Goal: Task Accomplishment & Management: Use online tool/utility

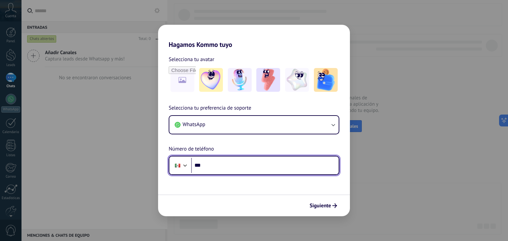
click at [227, 162] on input "***" at bounding box center [264, 165] width 147 height 15
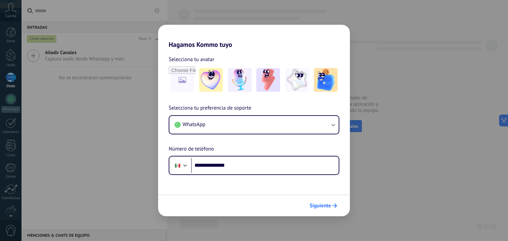
click at [332, 207] on icon "submit" at bounding box center [334, 206] width 5 height 5
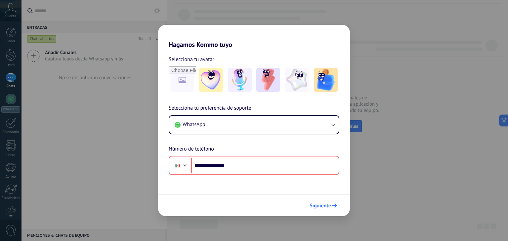
click at [323, 204] on span "Siguiente" at bounding box center [319, 206] width 21 height 5
click at [320, 209] on button "Siguiente" at bounding box center [322, 205] width 33 height 11
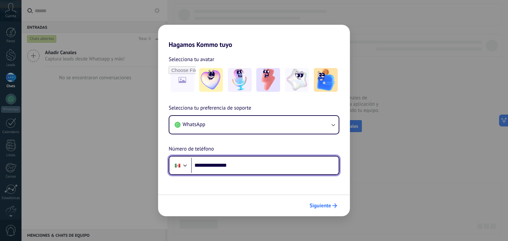
type input "**********"
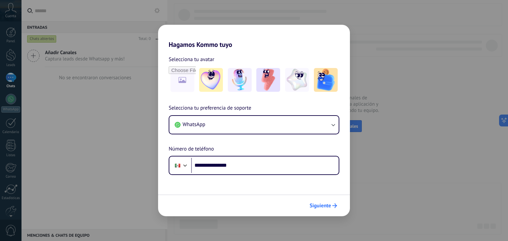
click at [320, 208] on span "Siguiente" at bounding box center [319, 206] width 21 height 5
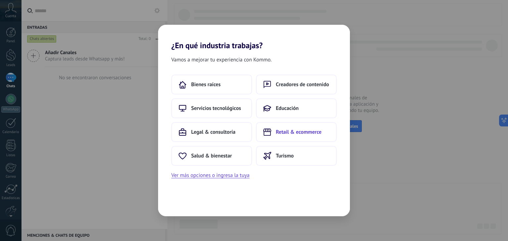
click at [297, 130] on span "Retail & ecommerce" at bounding box center [299, 132] width 46 height 7
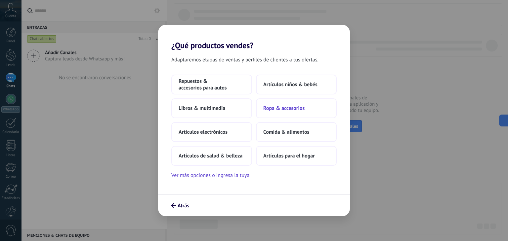
click at [280, 107] on span "Ropa & accesorios" at bounding box center [283, 108] width 41 height 7
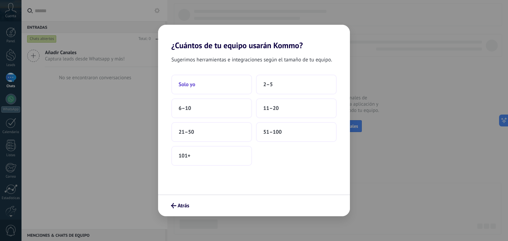
click at [208, 90] on button "Solo yo" at bounding box center [211, 85] width 81 height 20
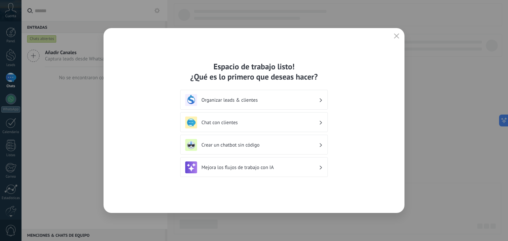
click at [395, 35] on use "button" at bounding box center [396, 35] width 5 height 5
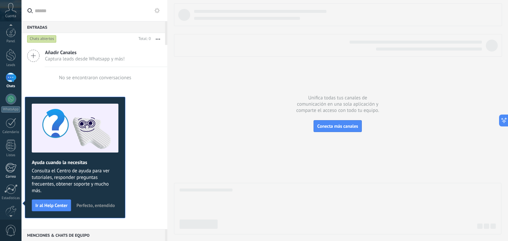
scroll to position [33, 0]
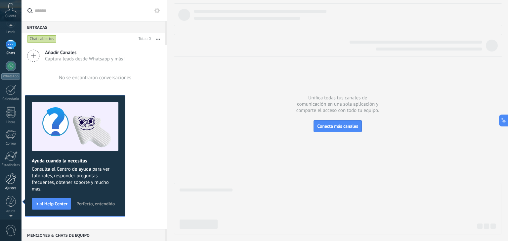
click at [11, 183] on div at bounding box center [10, 179] width 11 height 12
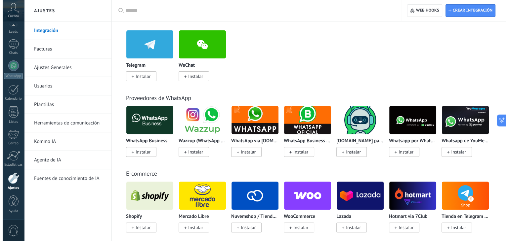
scroll to position [231, 0]
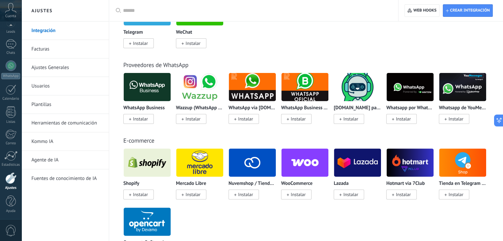
click at [398, 119] on span "Instalar" at bounding box center [403, 119] width 15 height 6
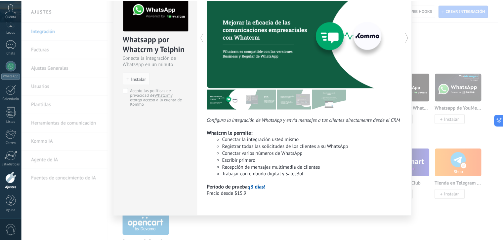
scroll to position [0, 0]
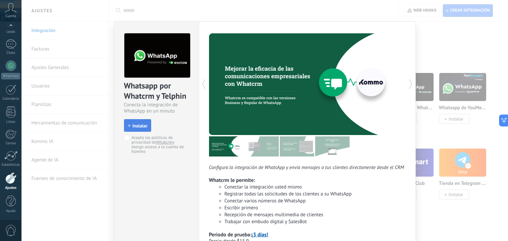
click at [129, 124] on span "Instalar" at bounding box center [138, 126] width 20 height 5
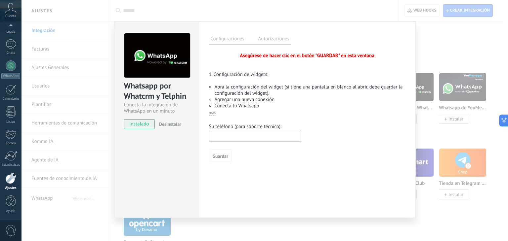
click at [224, 133] on input "text" at bounding box center [255, 136] width 92 height 12
type input "**********"
click at [217, 159] on button "Guardar" at bounding box center [220, 156] width 23 height 13
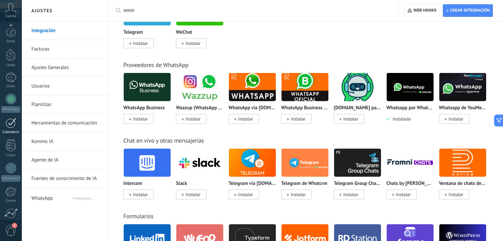
scroll to position [57, 0]
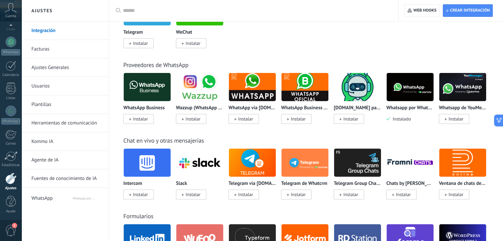
click at [7, 101] on div "Panel Leads Chats WhatsApp Clientes" at bounding box center [10, 95] width 21 height 250
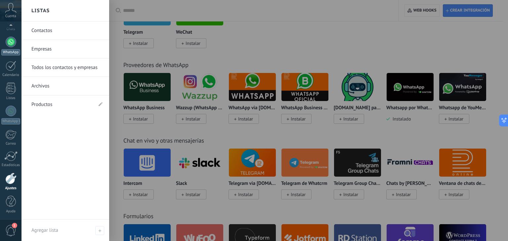
click at [11, 52] on div "WhatsApp" at bounding box center [10, 52] width 19 height 6
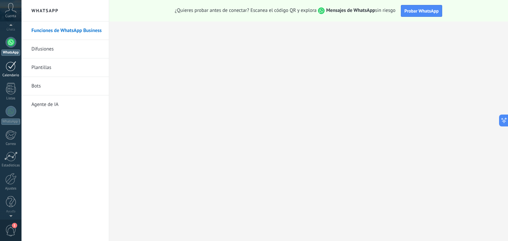
scroll to position [57, 0]
click at [9, 112] on div at bounding box center [11, 111] width 11 height 11
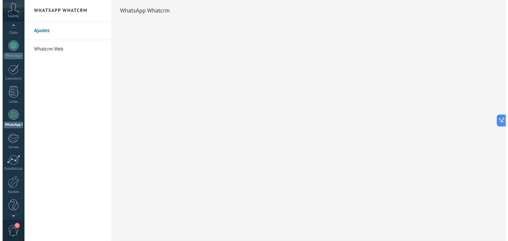
scroll to position [57, 0]
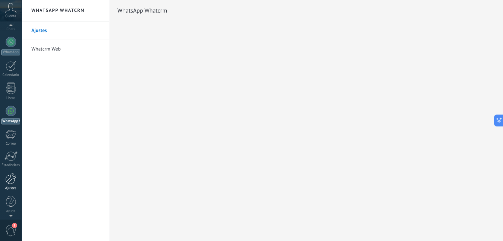
click at [10, 175] on div at bounding box center [10, 179] width 11 height 12
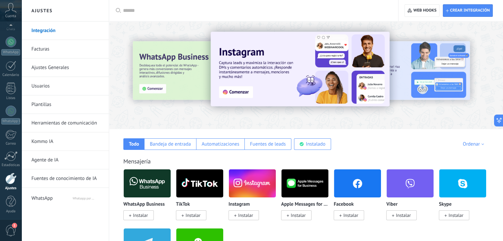
click at [56, 124] on link "Herramientas de comunicación" at bounding box center [66, 123] width 71 height 19
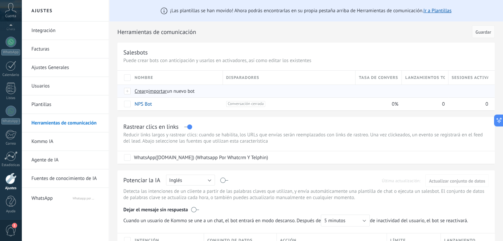
click at [126, 93] on div at bounding box center [127, 91] width 7 height 6
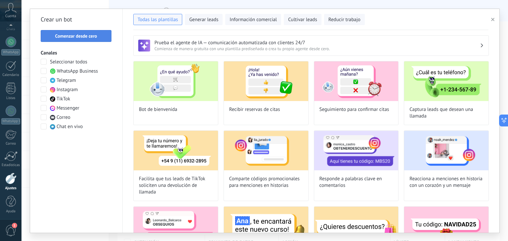
click at [93, 40] on button "Comenzar desde cero" at bounding box center [76, 36] width 71 height 12
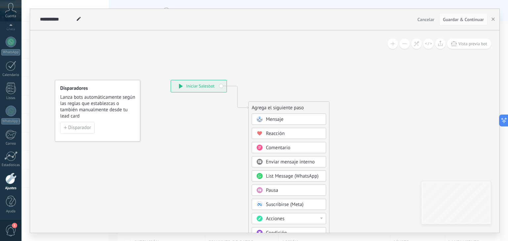
click at [268, 118] on span "Mensaje" at bounding box center [275, 119] width 18 height 6
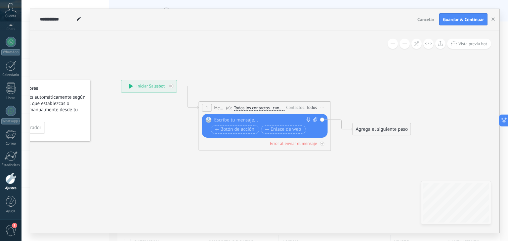
click at [226, 121] on div at bounding box center [263, 120] width 98 height 7
paste div
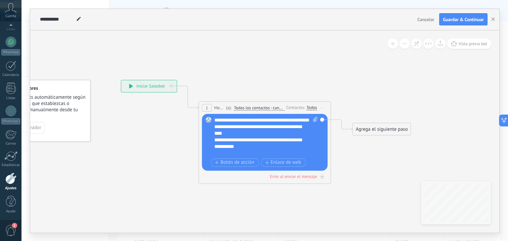
click at [370, 129] on div "Agrega el siguiente paso" at bounding box center [382, 129] width 58 height 11
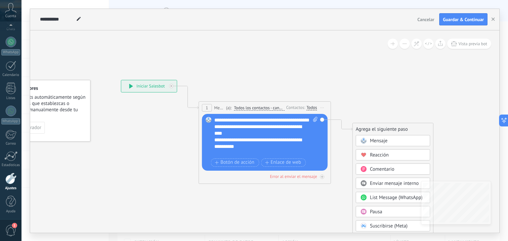
click at [374, 140] on span "Mensaje" at bounding box center [379, 141] width 18 height 6
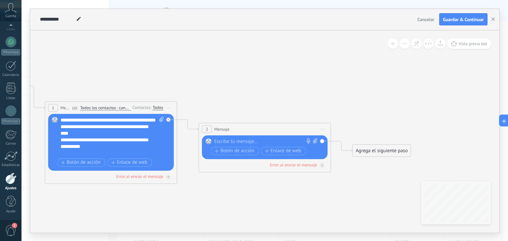
click at [316, 139] on icon at bounding box center [315, 140] width 4 height 5
click input "Subir" at bounding box center [0, 0] width 0 height 0
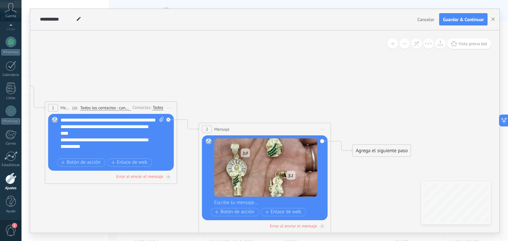
click at [366, 152] on div "Agrega el siguiente paso" at bounding box center [382, 150] width 58 height 11
click at [372, 160] on span "Mensaje" at bounding box center [379, 162] width 18 height 6
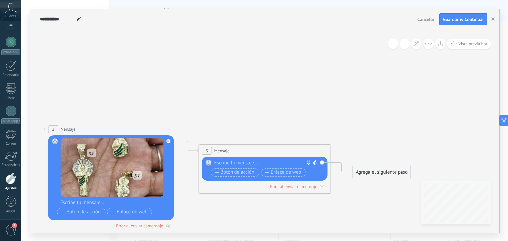
click at [317, 162] on div "Reemplazar Quitar Convertir a mensaje de voz Arrastre la imagen aquí para adjun…" at bounding box center [265, 169] width 126 height 24
click at [315, 162] on icon at bounding box center [315, 162] width 4 height 5
click input "Subir" at bounding box center [0, 0] width 0 height 0
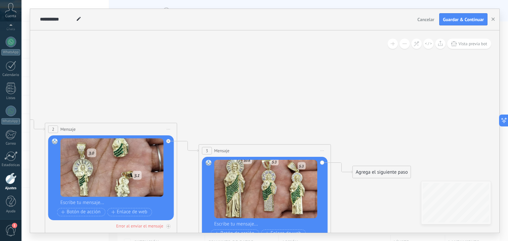
click at [369, 170] on div "Agrega el siguiente paso" at bounding box center [382, 172] width 58 height 11
click at [368, 186] on div "Mensaje" at bounding box center [393, 183] width 74 height 11
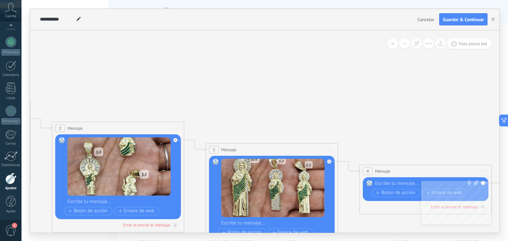
drag, startPoint x: 123, startPoint y: 134, endPoint x: 260, endPoint y: 127, distance: 137.7
click at [284, 133] on icon at bounding box center [184, 165] width 1059 height 505
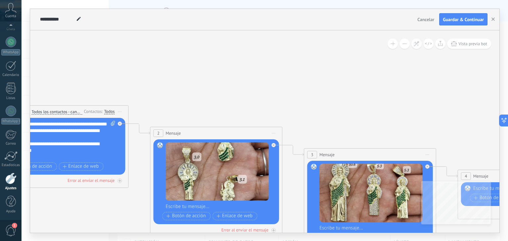
drag, startPoint x: 210, startPoint y: 110, endPoint x: 284, endPoint y: 112, distance: 73.7
click at [284, 112] on icon at bounding box center [282, 171] width 1059 height 505
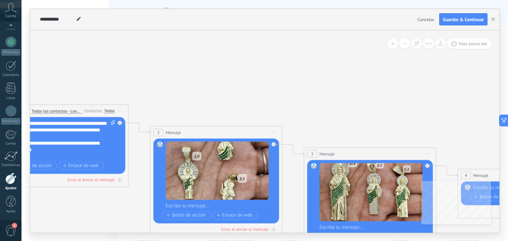
click at [274, 133] on span "Iniciar vista previa aquí Cambiar nombre Duplicar Borrar" at bounding box center [273, 133] width 11 height 10
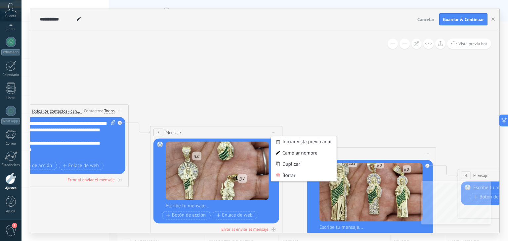
click at [274, 111] on icon at bounding box center [282, 170] width 1059 height 505
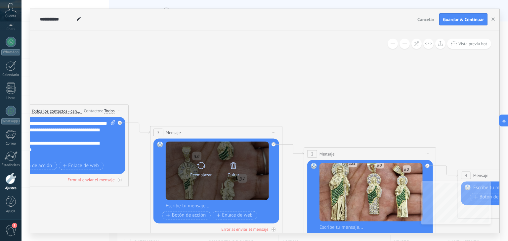
click at [249, 168] on div "Reemplazar Quitar Convertir a mensaje de voz" at bounding box center [217, 170] width 65 height 23
click at [202, 166] on icon at bounding box center [201, 165] width 10 height 9
click input "Subir" at bounding box center [0, 0] width 0 height 0
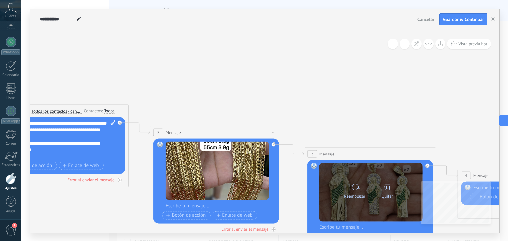
click at [356, 189] on icon at bounding box center [355, 187] width 10 height 9
click input "Subir" at bounding box center [0, 0] width 0 height 0
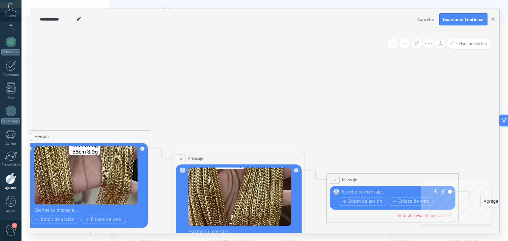
drag, startPoint x: 453, startPoint y: 134, endPoint x: 291, endPoint y: 140, distance: 162.7
click at [291, 140] on icon at bounding box center [151, 174] width 1059 height 505
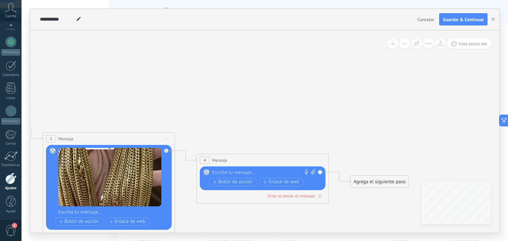
drag, startPoint x: 375, startPoint y: 129, endPoint x: 291, endPoint y: 113, distance: 85.8
click at [291, 113] on icon at bounding box center [21, 155] width 1059 height 505
click at [311, 171] on icon at bounding box center [313, 172] width 4 height 5
click input "Subir" at bounding box center [0, 0] width 0 height 0
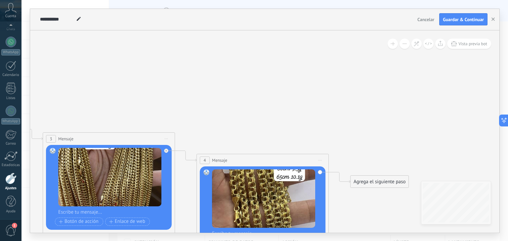
click at [377, 183] on div "Agrega el siguiente paso" at bounding box center [379, 182] width 58 height 11
click at [384, 193] on span "Mensaje" at bounding box center [377, 193] width 18 height 6
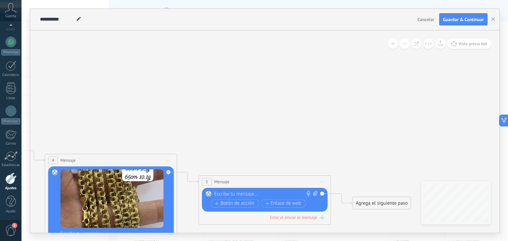
click at [313, 193] on icon at bounding box center [315, 193] width 4 height 5
click input "Subir" at bounding box center [0, 0] width 0 height 0
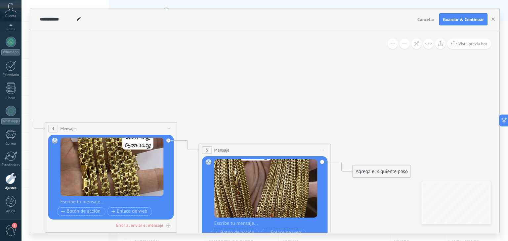
click at [369, 172] on div "Agrega el siguiente paso" at bounding box center [382, 171] width 58 height 11
click at [386, 181] on span "Mensaje" at bounding box center [379, 183] width 18 height 6
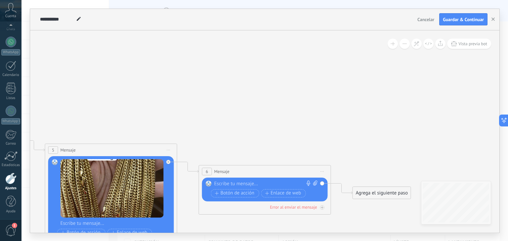
click at [316, 183] on icon at bounding box center [315, 183] width 4 height 5
click input "Subir" at bounding box center [0, 0] width 0 height 0
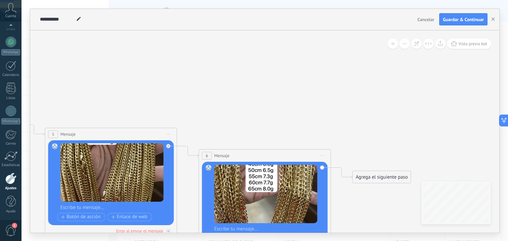
click at [379, 175] on div "Agrega el siguiente paso" at bounding box center [382, 177] width 58 height 11
click at [402, 188] on div "Mensaje" at bounding box center [398, 189] width 56 height 7
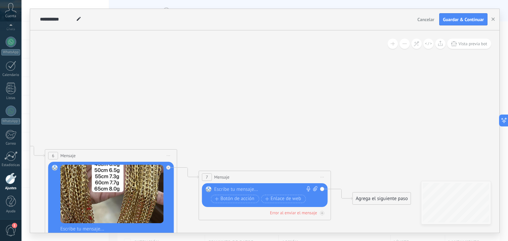
click at [315, 188] on icon at bounding box center [315, 188] width 4 height 5
click input "Subir" at bounding box center [0, 0] width 0 height 0
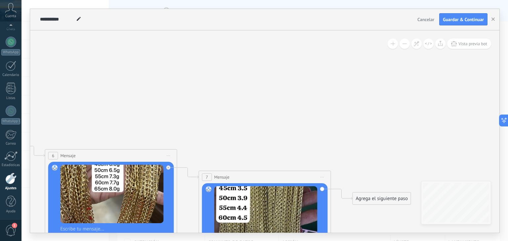
click at [384, 196] on div "Agrega el siguiente paso" at bounding box center [382, 198] width 58 height 11
click at [384, 210] on span "Mensaje" at bounding box center [379, 210] width 18 height 6
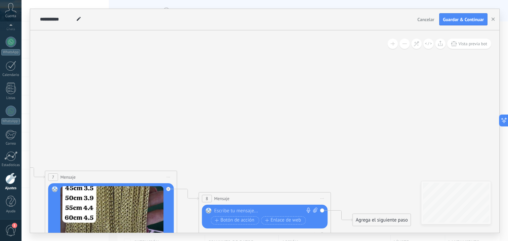
click at [315, 211] on icon at bounding box center [315, 210] width 4 height 5
click input "Subir" at bounding box center [0, 0] width 0 height 0
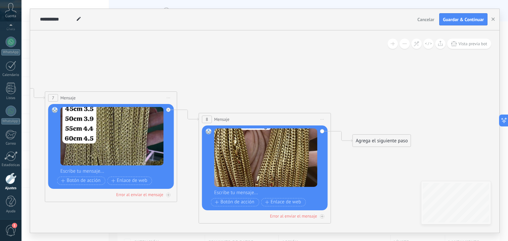
click at [371, 141] on div "Agrega el siguiente paso" at bounding box center [382, 141] width 58 height 11
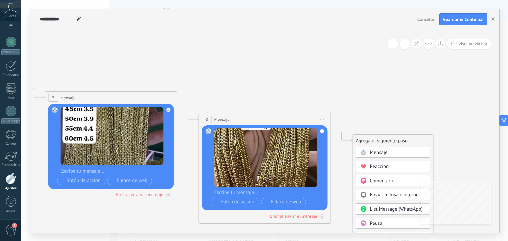
click at [370, 150] on span "Mensaje" at bounding box center [379, 152] width 18 height 6
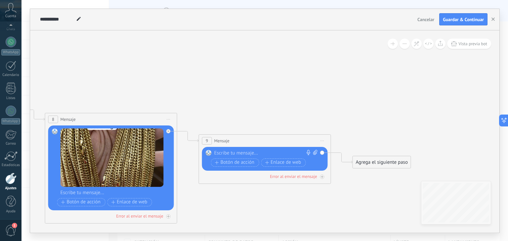
click at [314, 151] on icon at bounding box center [315, 152] width 4 height 5
click input "Subir" at bounding box center [0, 0] width 0 height 0
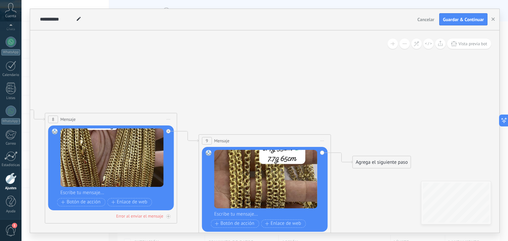
click at [377, 160] on div "Agrega el siguiente paso" at bounding box center [382, 162] width 58 height 11
click at [379, 176] on span "Mensaje" at bounding box center [379, 174] width 18 height 6
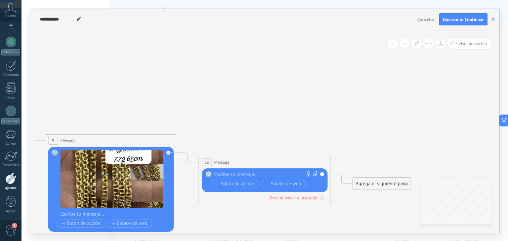
click at [316, 172] on icon at bounding box center [315, 174] width 4 height 5
click input "Subir" at bounding box center [0, 0] width 0 height 0
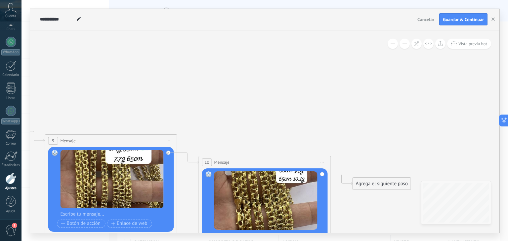
click at [377, 183] on div "Agrega el siguiente paso" at bounding box center [382, 183] width 58 height 11
click at [384, 196] on span "Mensaje" at bounding box center [379, 195] width 18 height 6
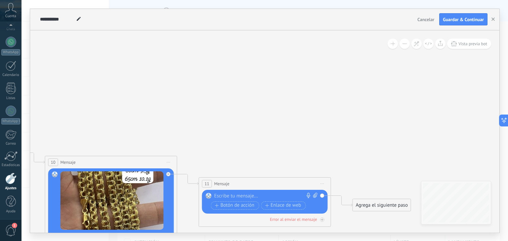
click at [315, 194] on icon at bounding box center [315, 195] width 4 height 5
click input "Subir" at bounding box center [0, 0] width 0 height 0
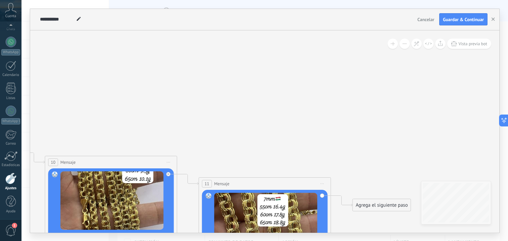
click at [376, 209] on div "Agrega el siguiente paso" at bounding box center [382, 205] width 58 height 11
click at [388, 218] on div "Mensaje" at bounding box center [398, 217] width 56 height 7
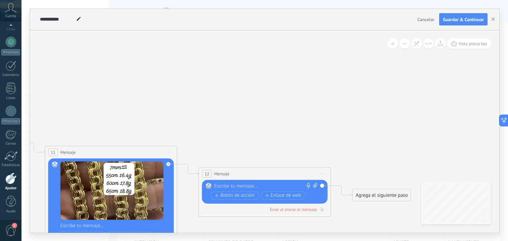
click at [315, 187] on icon at bounding box center [315, 185] width 4 height 5
click input "Subir" at bounding box center [0, 0] width 0 height 0
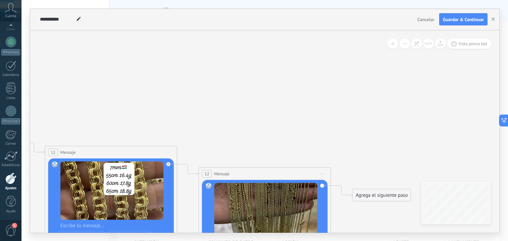
click at [382, 194] on div "Agrega el siguiente paso" at bounding box center [382, 195] width 58 height 11
click at [377, 207] on span "Mensaje" at bounding box center [379, 207] width 18 height 6
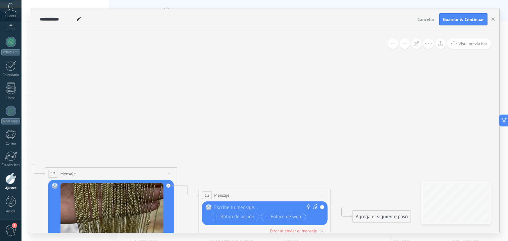
click at [313, 207] on icon at bounding box center [315, 206] width 4 height 5
click input "Subir" at bounding box center [0, 0] width 0 height 0
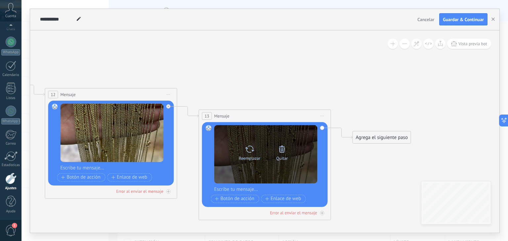
click at [248, 153] on icon at bounding box center [250, 149] width 10 height 9
click input "Subir" at bounding box center [0, 0] width 0 height 0
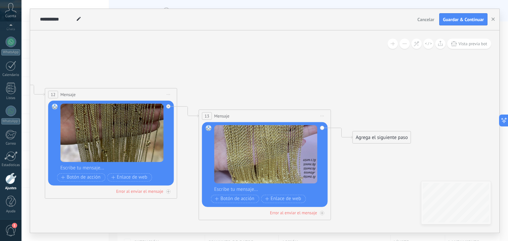
click at [364, 136] on div "Agrega el siguiente paso" at bounding box center [382, 137] width 58 height 11
click at [385, 148] on span "Mensaje" at bounding box center [379, 149] width 18 height 6
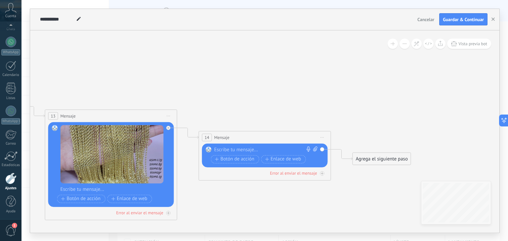
click at [312, 148] on span at bounding box center [314, 149] width 6 height 7
click input "Subir" at bounding box center [0, 0] width 0 height 0
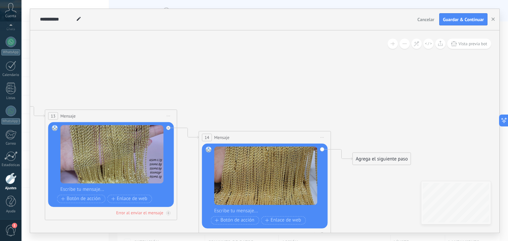
click at [376, 163] on div "Agrega el siguiente paso" at bounding box center [382, 158] width 58 height 11
click at [393, 171] on div "Mensaje" at bounding box center [398, 170] width 56 height 7
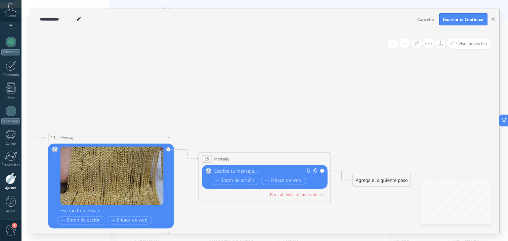
click at [315, 170] on icon at bounding box center [315, 170] width 4 height 5
click input "Subir" at bounding box center [0, 0] width 0 height 0
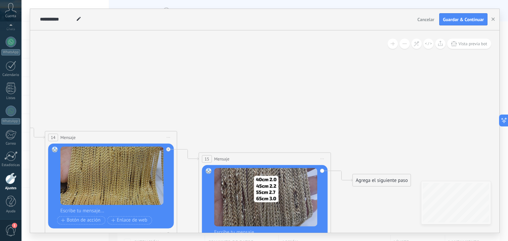
click at [388, 177] on div "Agrega el siguiente paso" at bounding box center [382, 180] width 58 height 11
click at [387, 192] on div "Mensaje" at bounding box center [398, 192] width 56 height 7
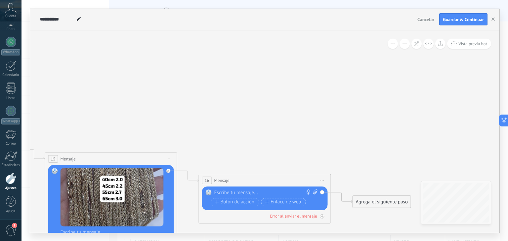
click at [314, 192] on icon at bounding box center [315, 191] width 4 height 5
click input "Subir" at bounding box center [0, 0] width 0 height 0
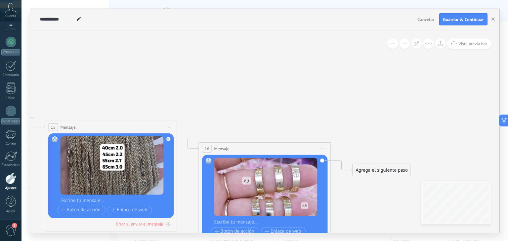
click at [374, 170] on div "Agrega el siguiente paso" at bounding box center [382, 170] width 58 height 11
click at [387, 181] on div "Mensaje" at bounding box center [398, 181] width 56 height 7
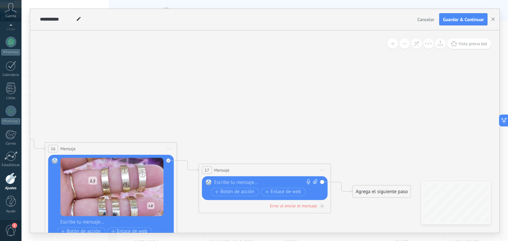
click at [315, 181] on icon at bounding box center [315, 181] width 4 height 5
click input "Subir" at bounding box center [0, 0] width 0 height 0
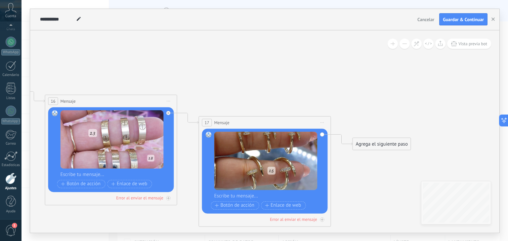
click at [374, 142] on div "Agrega el siguiente paso" at bounding box center [382, 143] width 58 height 11
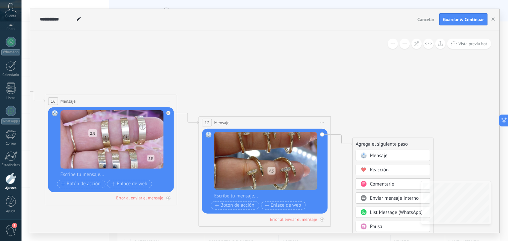
click at [388, 158] on div "Mensaje" at bounding box center [398, 155] width 56 height 7
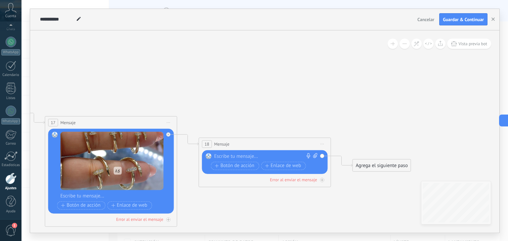
click at [315, 155] on icon at bounding box center [315, 155] width 4 height 5
click input "Subir" at bounding box center [0, 0] width 0 height 0
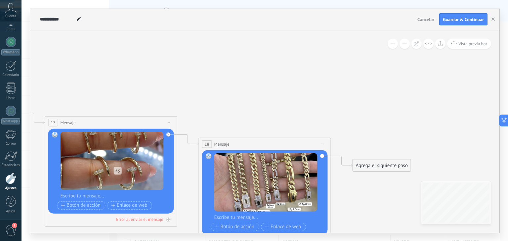
click at [384, 164] on div "Agrega el siguiente paso" at bounding box center [382, 165] width 58 height 11
click at [385, 177] on span "Mensaje" at bounding box center [379, 177] width 18 height 6
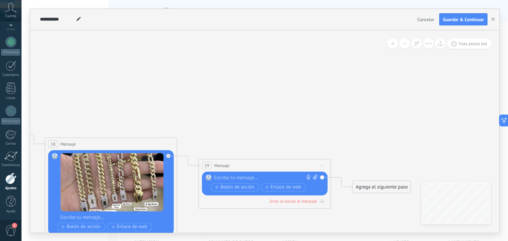
click at [315, 178] on icon at bounding box center [315, 177] width 4 height 5
click input "Subir" at bounding box center [0, 0] width 0 height 0
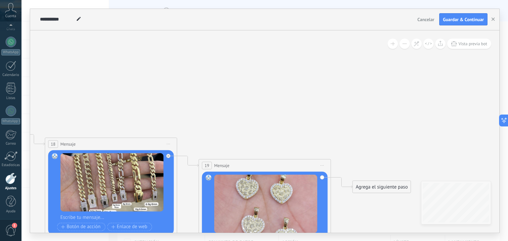
click at [375, 190] on div "Agrega el siguiente paso" at bounding box center [382, 186] width 58 height 11
click at [377, 200] on span "Mensaje" at bounding box center [379, 198] width 18 height 6
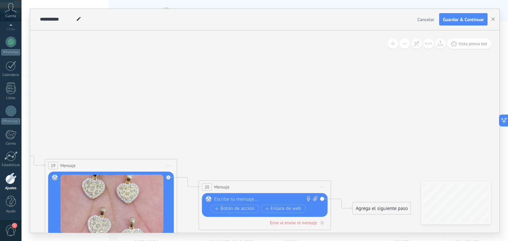
click at [314, 198] on icon at bounding box center [315, 198] width 4 height 5
click input "Subir" at bounding box center [0, 0] width 0 height 0
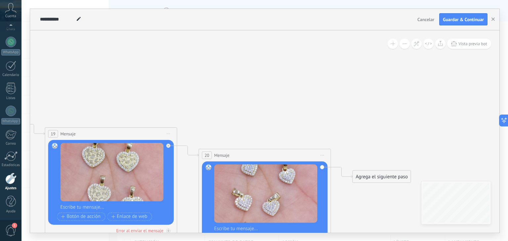
click at [375, 174] on div "Agrega el siguiente paso" at bounding box center [382, 176] width 58 height 11
click at [387, 190] on span "Mensaje" at bounding box center [379, 188] width 18 height 6
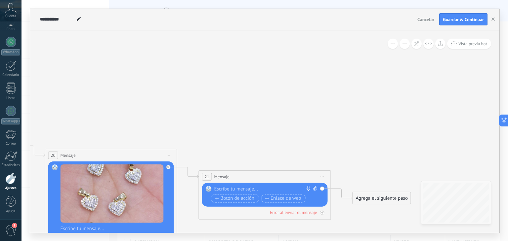
click at [314, 188] on icon at bounding box center [315, 188] width 4 height 5
click input "Subir" at bounding box center [0, 0] width 0 height 0
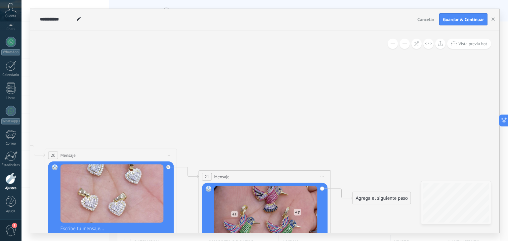
click at [383, 198] on div "Agrega el siguiente paso" at bounding box center [382, 198] width 58 height 11
click at [381, 211] on span "Mensaje" at bounding box center [379, 210] width 18 height 6
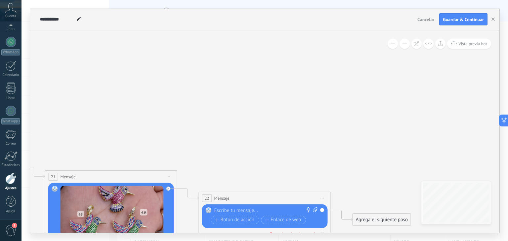
click at [314, 212] on span at bounding box center [314, 210] width 6 height 7
click input "Subir" at bounding box center [0, 0] width 0 height 0
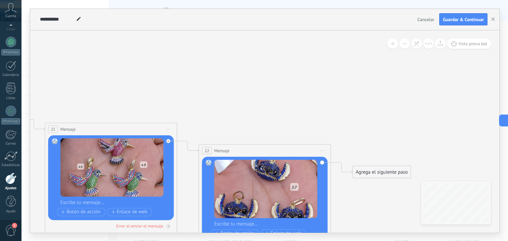
click at [375, 171] on div "Agrega el siguiente paso" at bounding box center [382, 172] width 58 height 11
click at [374, 184] on span "Mensaje" at bounding box center [379, 183] width 18 height 6
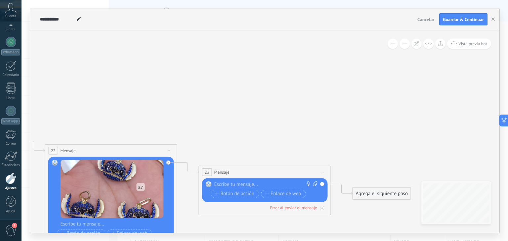
click at [313, 183] on icon at bounding box center [315, 183] width 4 height 5
click input "Subir" at bounding box center [0, 0] width 0 height 0
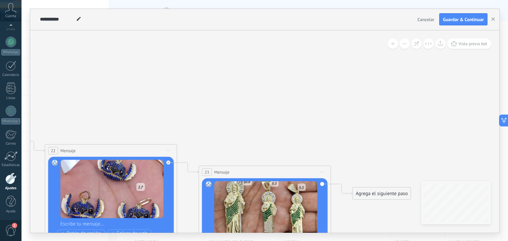
click at [382, 195] on div "Agrega el siguiente paso" at bounding box center [382, 193] width 58 height 11
click at [385, 206] on span "Mensaje" at bounding box center [379, 205] width 18 height 6
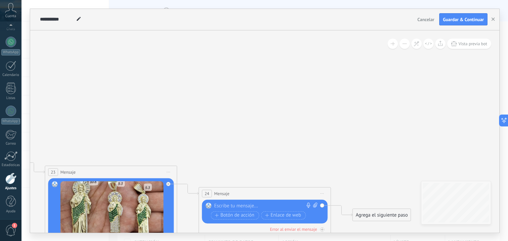
click at [316, 205] on icon at bounding box center [315, 205] width 4 height 5
click input "Subir" at bounding box center [0, 0] width 0 height 0
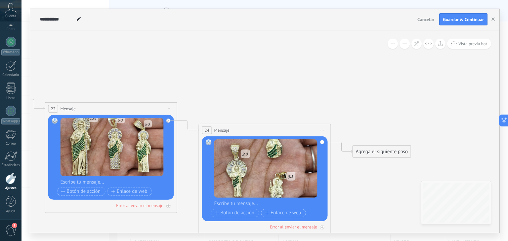
click at [366, 149] on div "Agrega el siguiente paso" at bounding box center [382, 151] width 58 height 11
click at [388, 163] on div "Mensaje" at bounding box center [398, 163] width 56 height 7
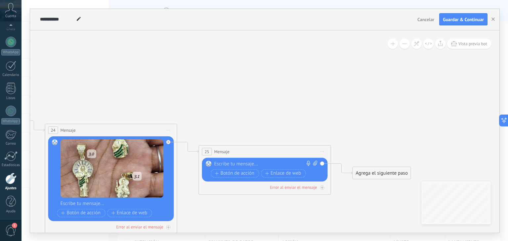
click at [237, 163] on div at bounding box center [263, 164] width 98 height 7
paste div
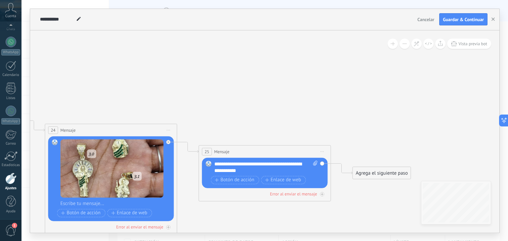
click at [375, 175] on div "Agrega el siguiente paso" at bounding box center [382, 173] width 58 height 11
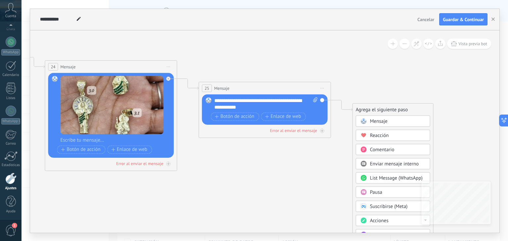
click at [382, 192] on div "Pausa" at bounding box center [398, 192] width 56 height 7
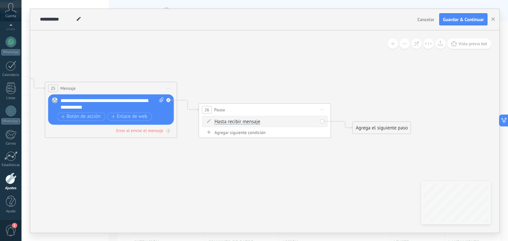
click at [375, 126] on div "Agrega el siguiente paso" at bounding box center [382, 127] width 58 height 11
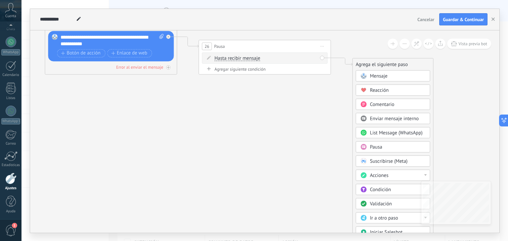
click at [382, 172] on span "Acciones" at bounding box center [379, 175] width 19 height 6
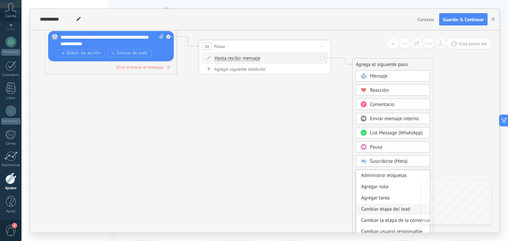
click at [392, 207] on div "Cambiar etapa del lead" at bounding box center [393, 209] width 74 height 11
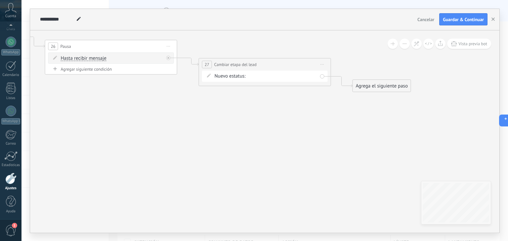
click at [0, 0] on div "Nueva consulta Cualificado Cotización enviada Pedido creado Pedido completado P…" at bounding box center [0, 0] width 0 height 0
click at [297, 125] on div "Nueva consulta Cualificado Cotización enviada Pedido creado Pedido completado P…" at bounding box center [283, 156] width 70 height 172
click at [466, 20] on span "Guardar & Continuar" at bounding box center [463, 19] width 41 height 5
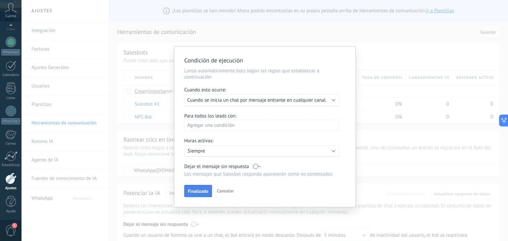
click at [202, 192] on span "Finalizado" at bounding box center [198, 191] width 20 height 5
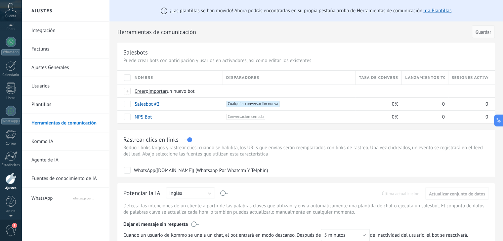
scroll to position [0, 0]
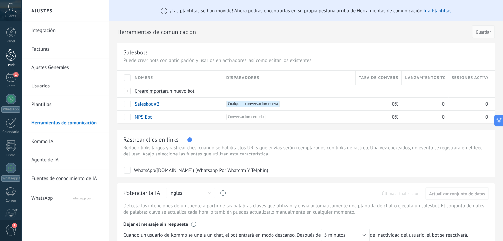
click at [12, 56] on div at bounding box center [11, 55] width 10 height 12
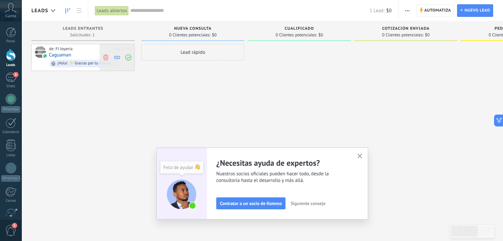
click at [106, 57] on use at bounding box center [105, 57] width 5 height 6
